Goal: Check status: Check status

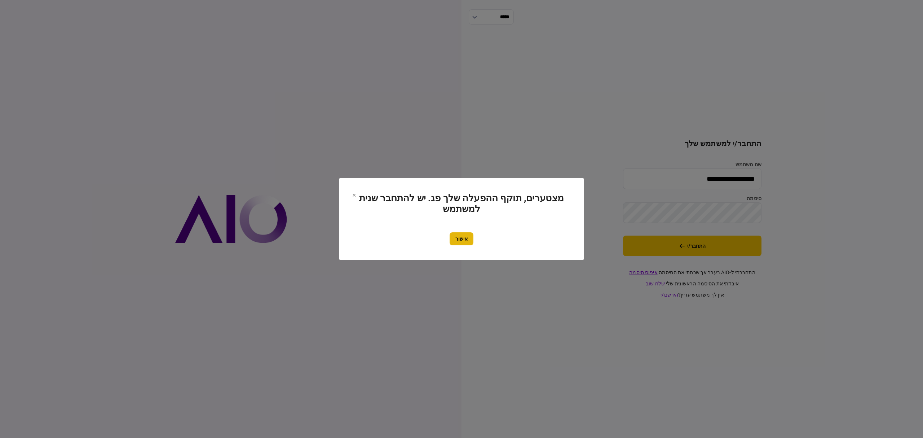
click at [472, 238] on button "אישור" at bounding box center [462, 238] width 24 height 13
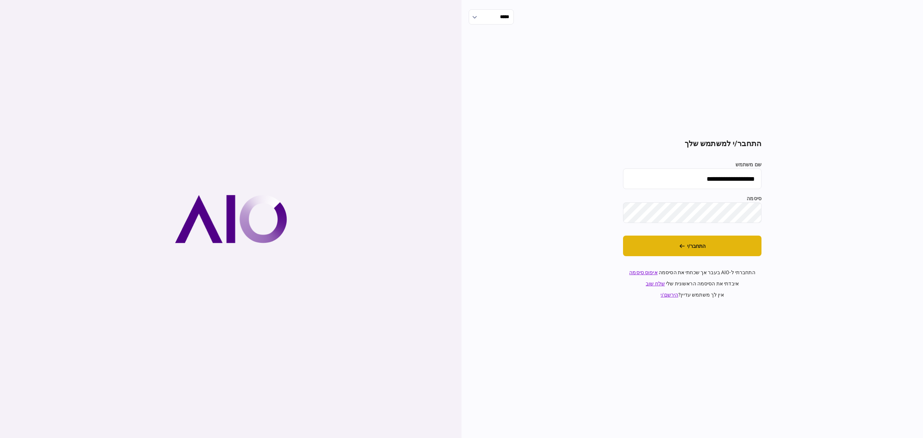
click at [688, 243] on button "התחבר/י" at bounding box center [692, 245] width 138 height 21
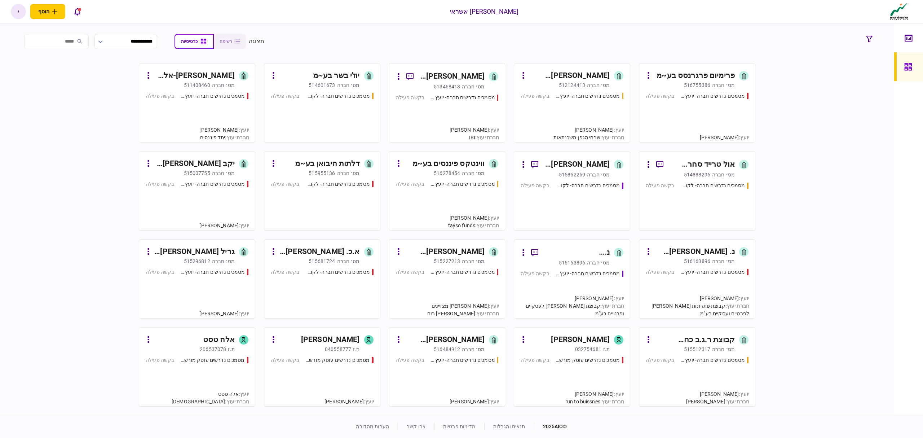
click at [667, 94] on div "בקשה פעילה" at bounding box center [660, 96] width 28 height 8
